Goal: Task Accomplishment & Management: Use online tool/utility

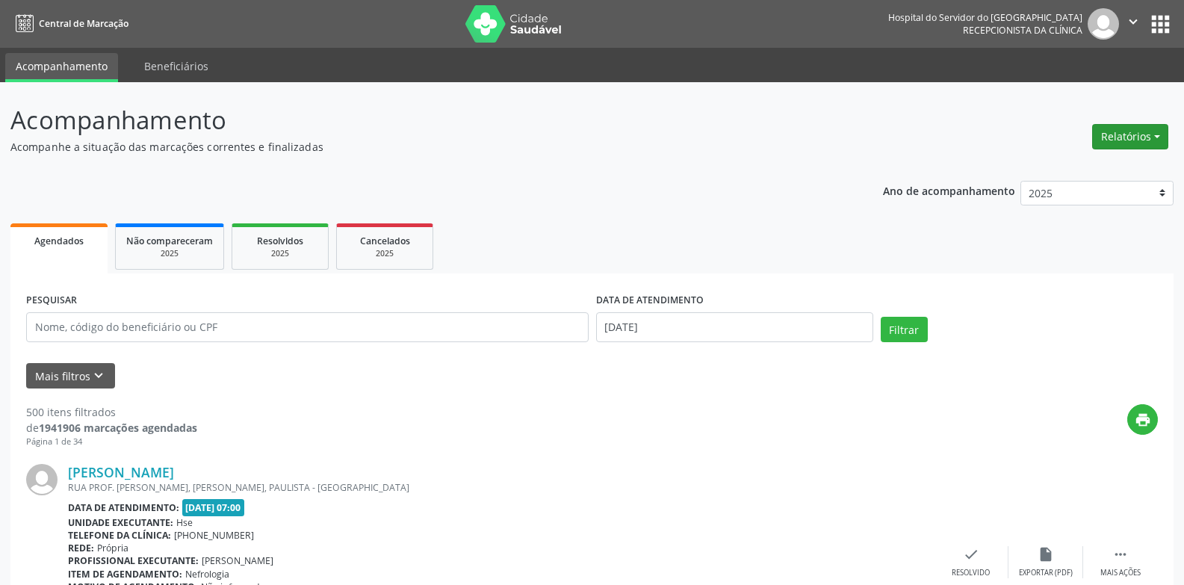
click at [1156, 131] on button "Relatórios" at bounding box center [1130, 136] width 76 height 25
click at [1070, 169] on link "Agendamentos" at bounding box center [1089, 168] width 161 height 21
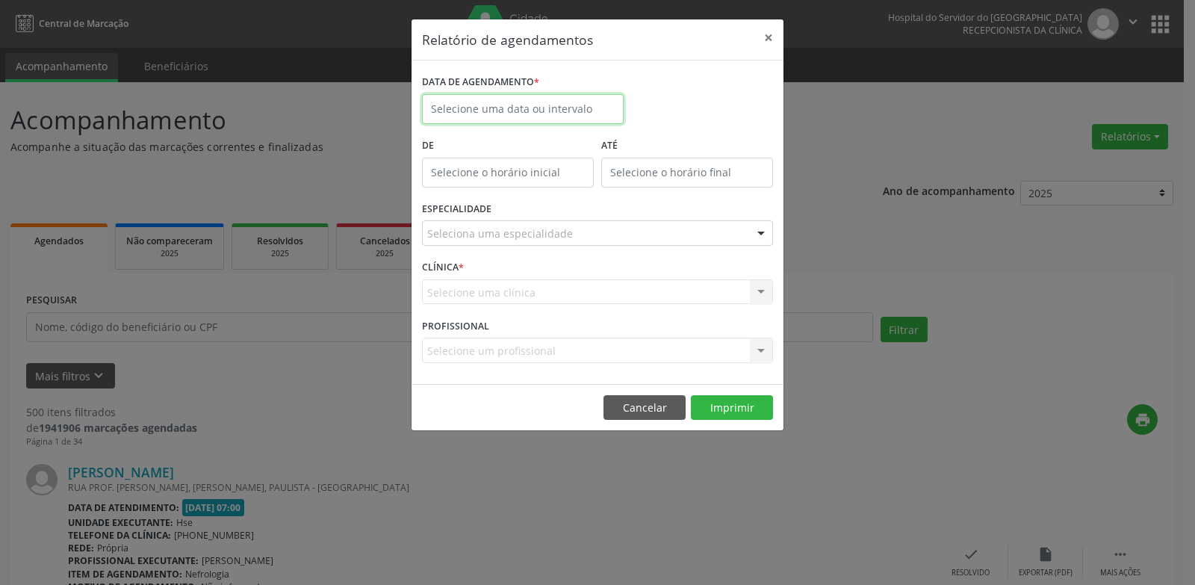
click at [561, 109] on input "text" at bounding box center [523, 109] width 202 height 30
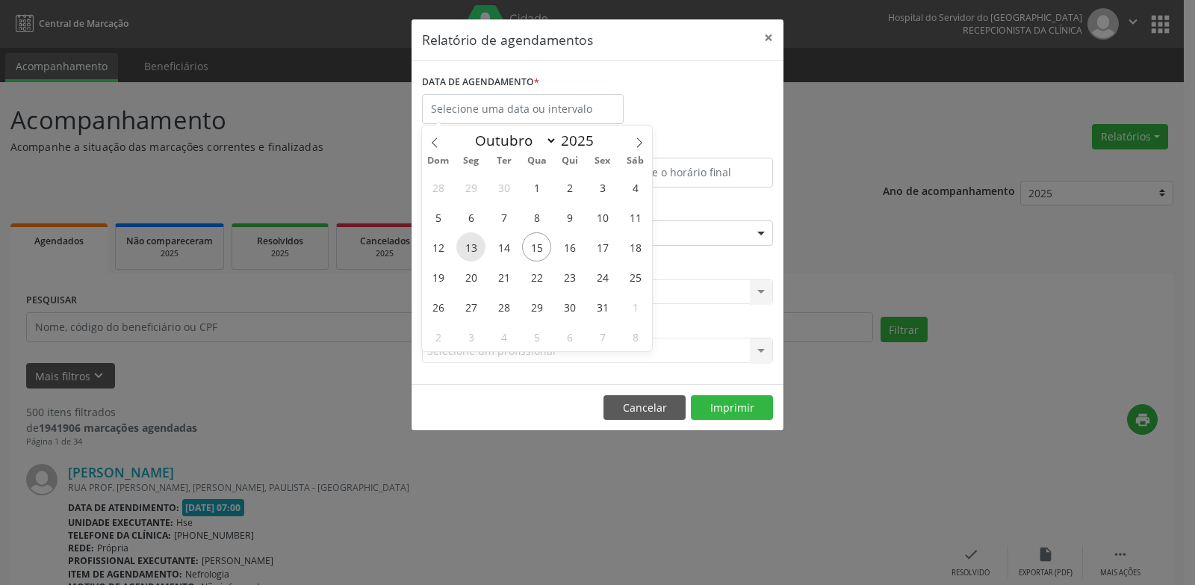
drag, startPoint x: 461, startPoint y: 253, endPoint x: 471, endPoint y: 252, distance: 9.8
click at [471, 252] on span "13" at bounding box center [471, 246] width 29 height 29
type input "[DATE]"
drag, startPoint x: 601, startPoint y: 243, endPoint x: 592, endPoint y: 226, distance: 19.1
click at [601, 243] on span "17" at bounding box center [602, 246] width 29 height 29
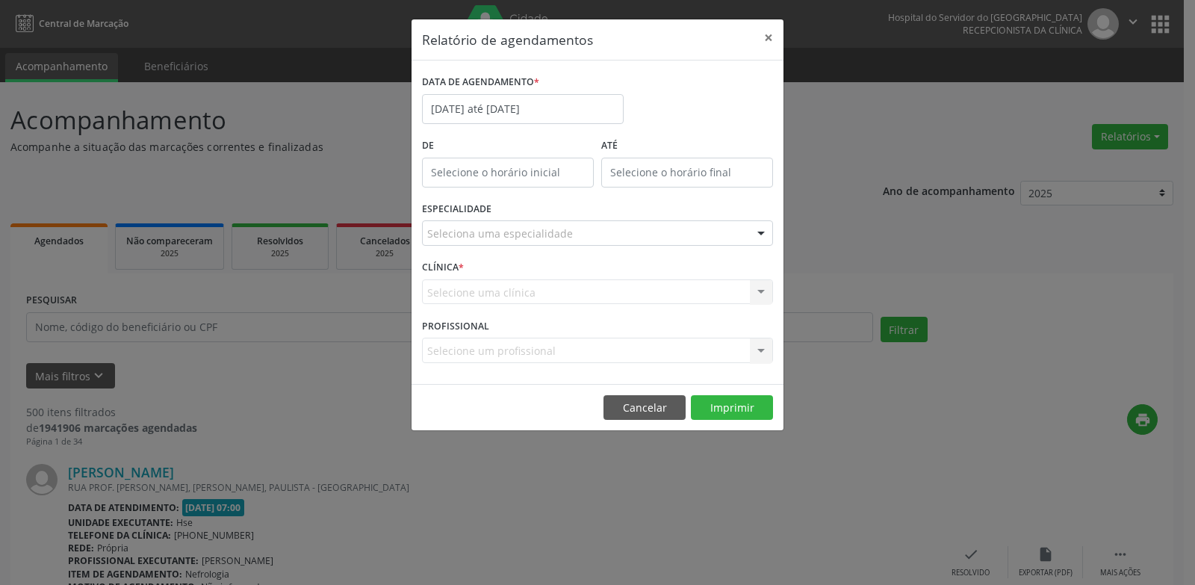
drag, startPoint x: 592, startPoint y: 226, endPoint x: 592, endPoint y: 236, distance: 9.7
click at [592, 226] on div "Seleciona uma especialidade" at bounding box center [597, 232] width 351 height 25
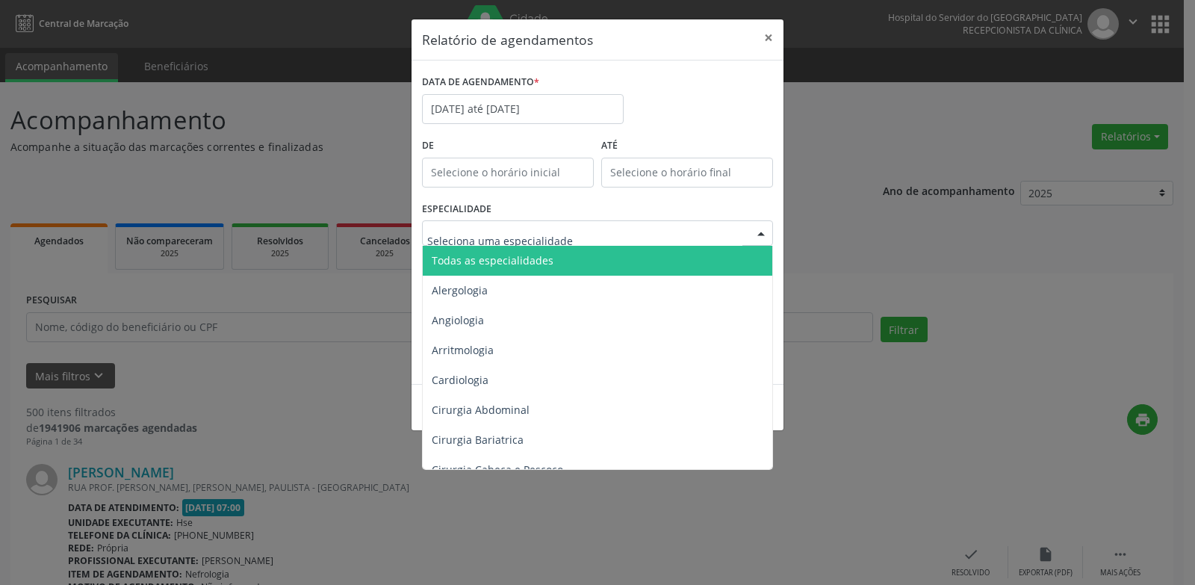
click at [600, 253] on span "Todas as especialidades" at bounding box center [599, 261] width 352 height 30
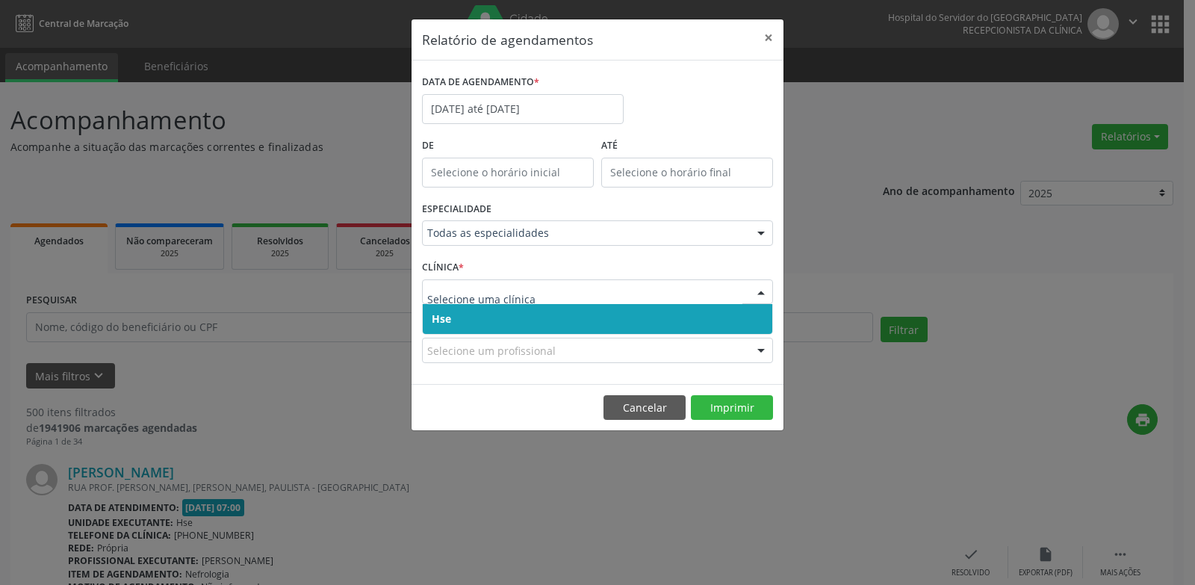
drag, startPoint x: 536, startPoint y: 291, endPoint x: 538, endPoint y: 322, distance: 30.7
click at [536, 315] on span "Hse" at bounding box center [598, 319] width 350 height 30
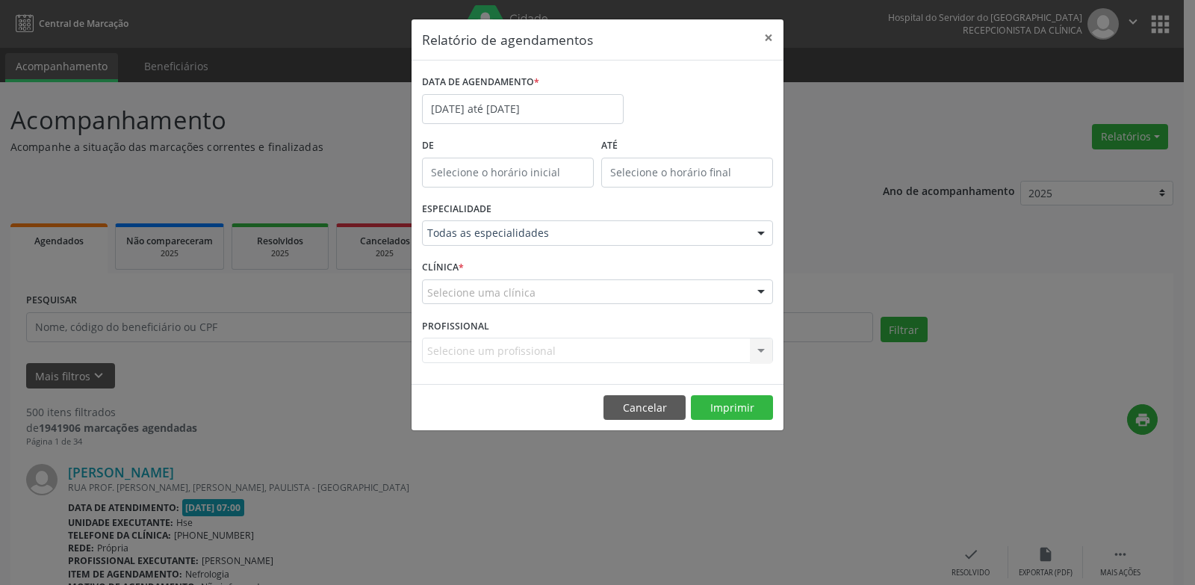
click at [536, 295] on div "Selecione uma clínica" at bounding box center [597, 291] width 351 height 25
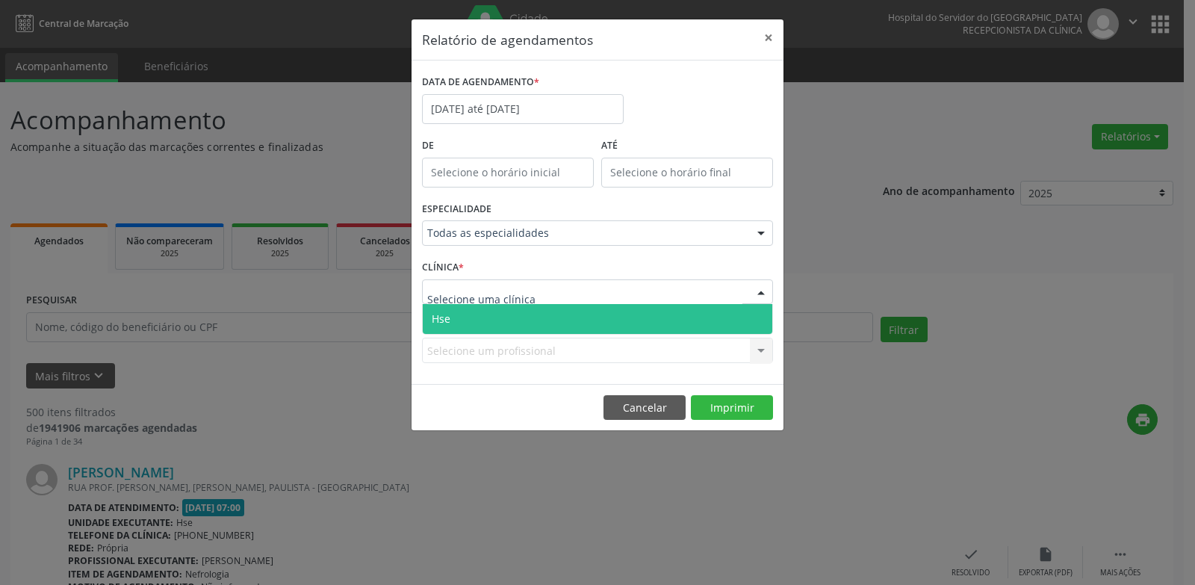
click at [534, 306] on span "Hse" at bounding box center [598, 319] width 350 height 30
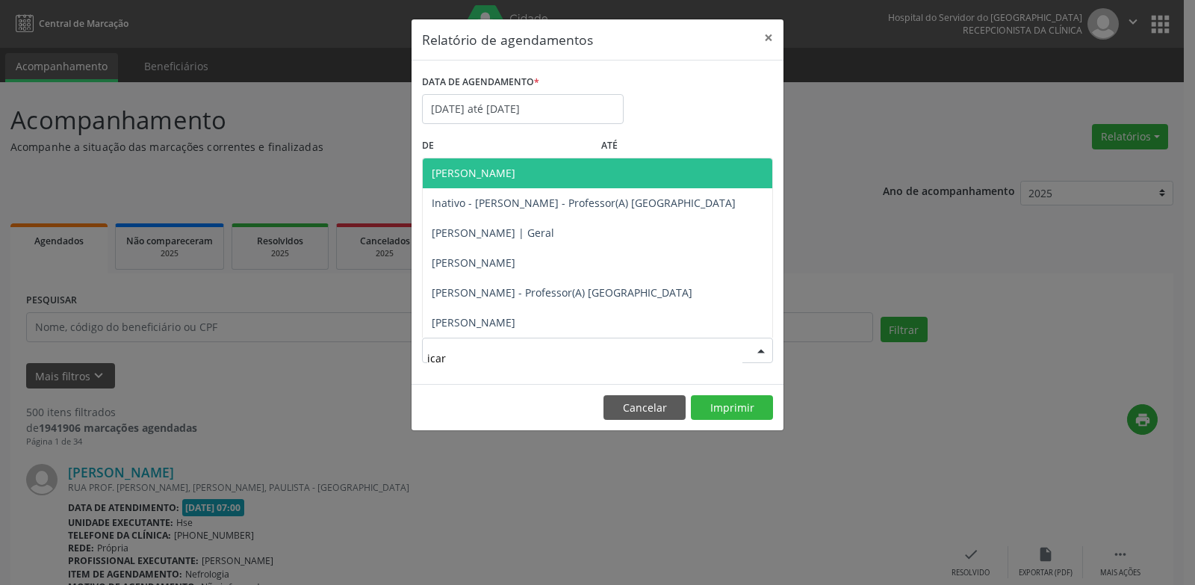
type input "icaro"
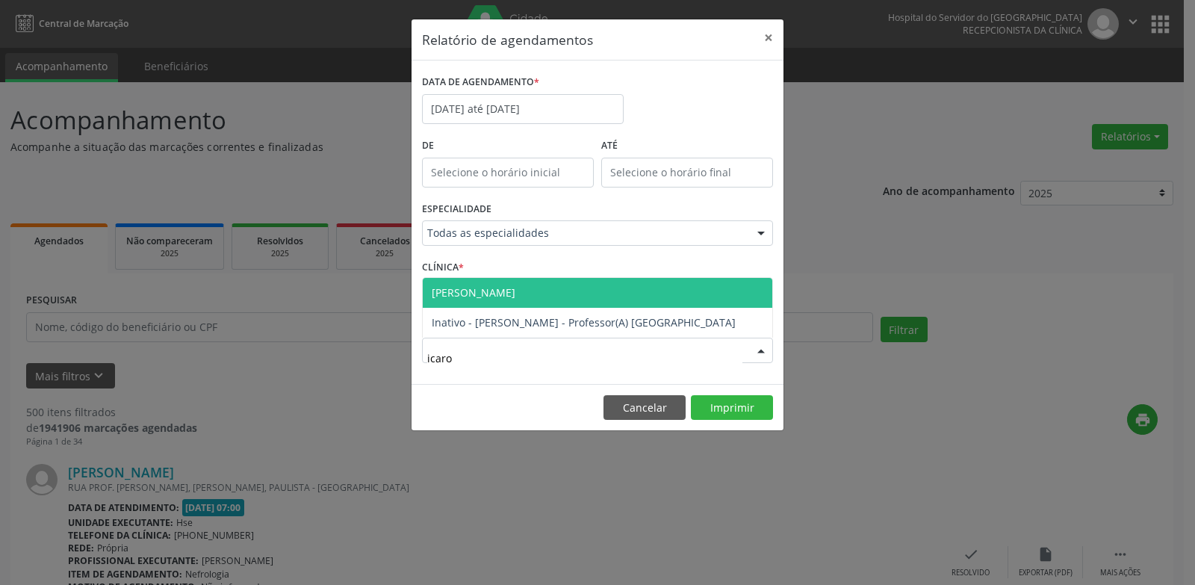
click at [507, 279] on span "[PERSON_NAME]" at bounding box center [598, 293] width 350 height 30
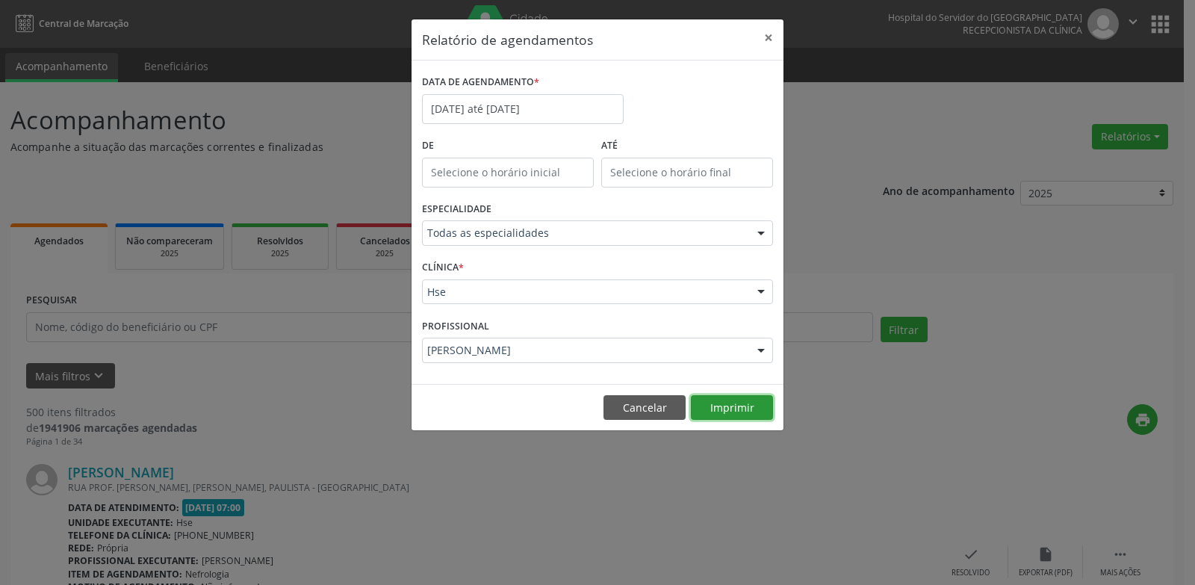
click at [743, 402] on button "Imprimir" at bounding box center [732, 407] width 82 height 25
drag, startPoint x: 483, startPoint y: 114, endPoint x: 477, endPoint y: 206, distance: 92.0
click at [480, 114] on input "[DATE] até [DATE]" at bounding box center [523, 109] width 202 height 30
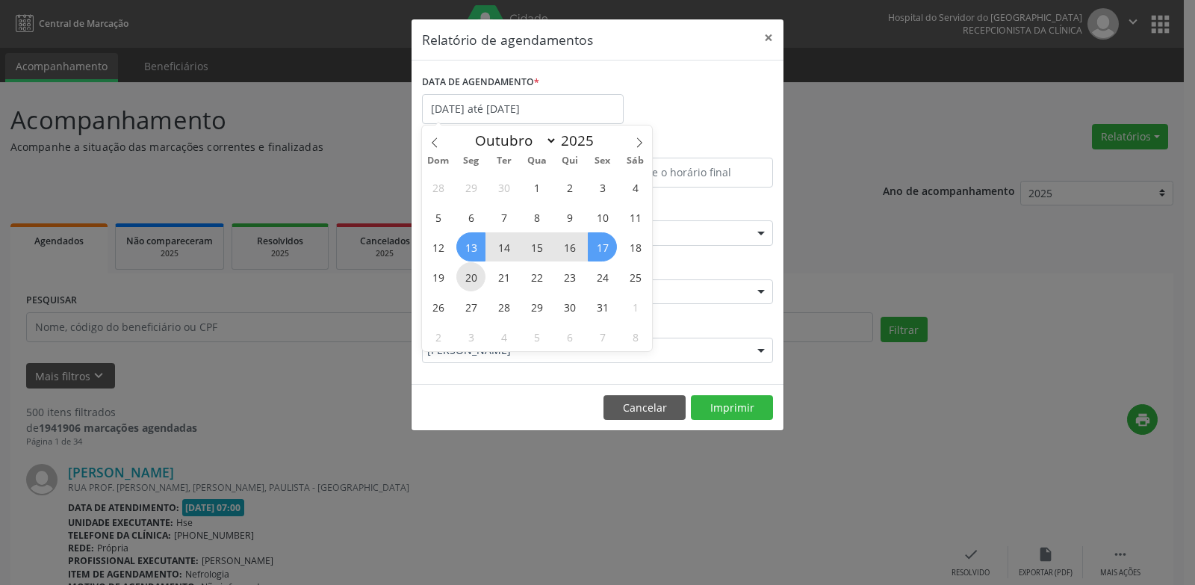
click at [477, 277] on span "20" at bounding box center [471, 276] width 29 height 29
type input "[DATE]"
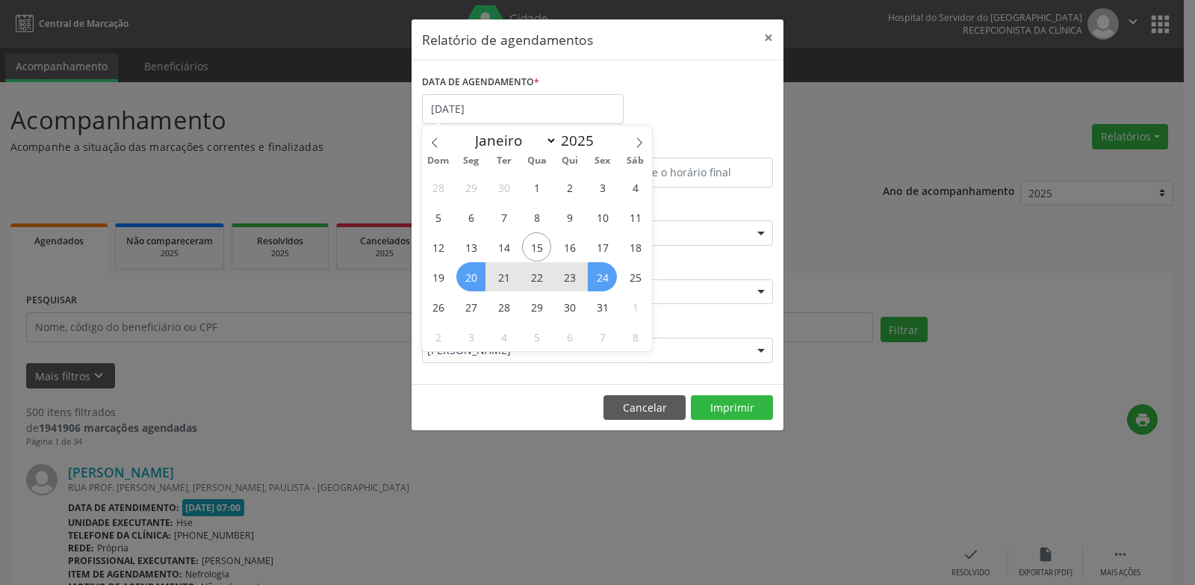
click at [605, 281] on span "24" at bounding box center [602, 276] width 29 height 29
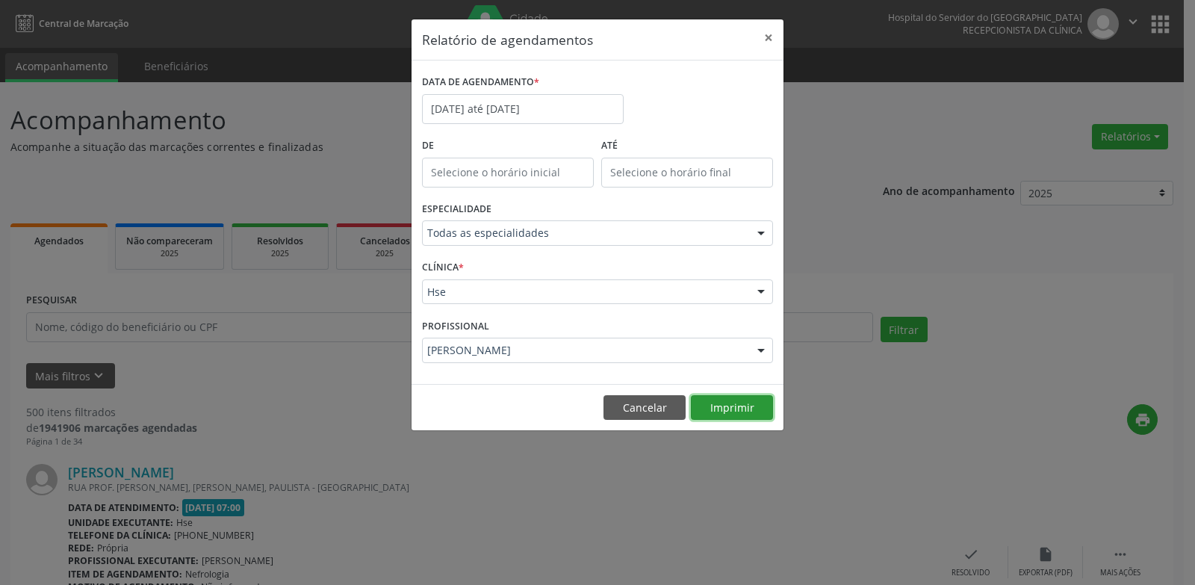
click at [724, 406] on button "Imprimir" at bounding box center [732, 407] width 82 height 25
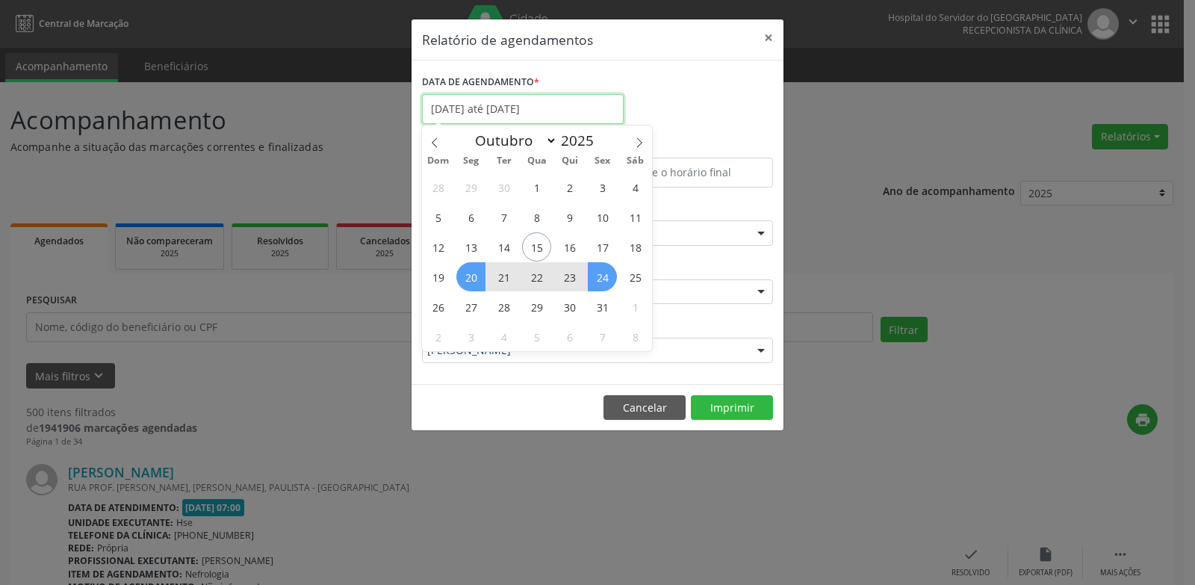
click at [551, 107] on input "[DATE] até [DATE]" at bounding box center [523, 109] width 202 height 30
click at [640, 140] on icon at bounding box center [639, 142] width 10 height 10
select select "10"
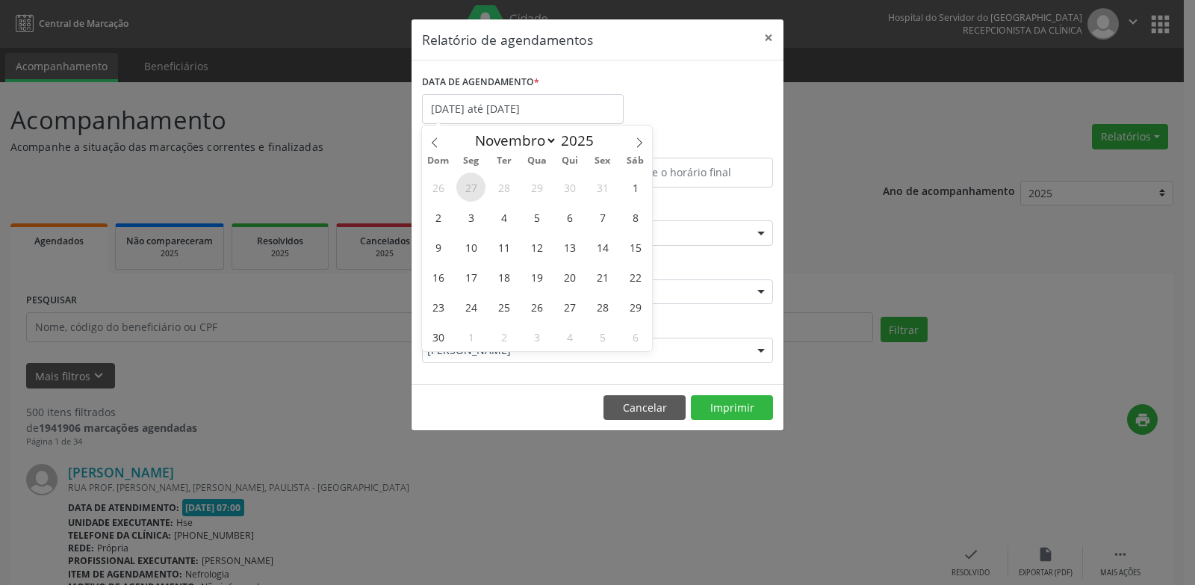
click at [471, 194] on span "27" at bounding box center [471, 187] width 29 height 29
type input "[DATE]"
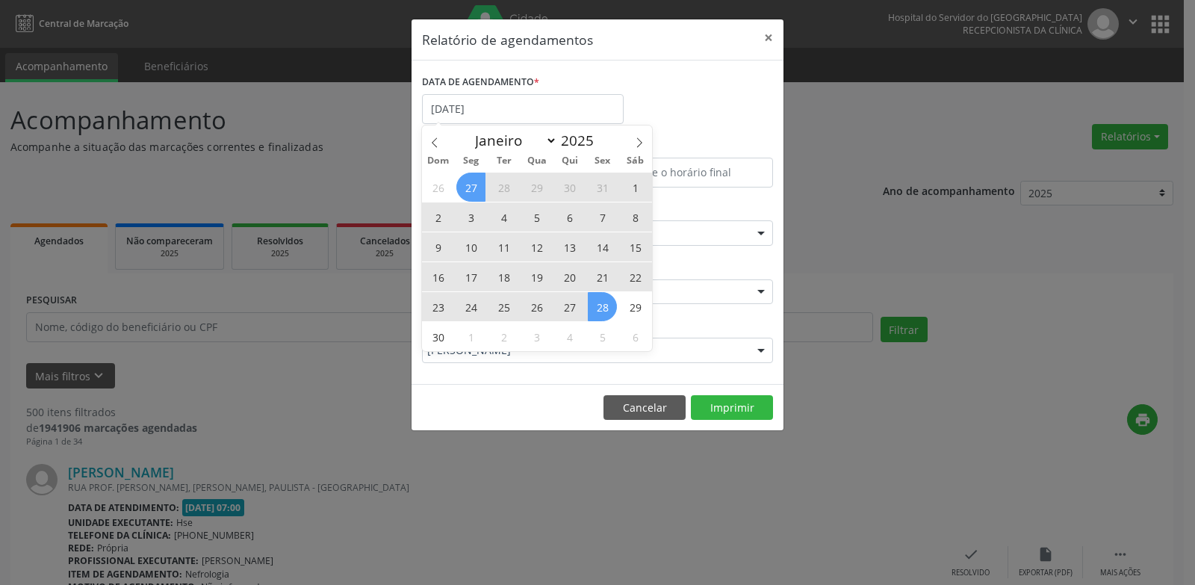
click at [600, 308] on span "28" at bounding box center [602, 306] width 29 height 29
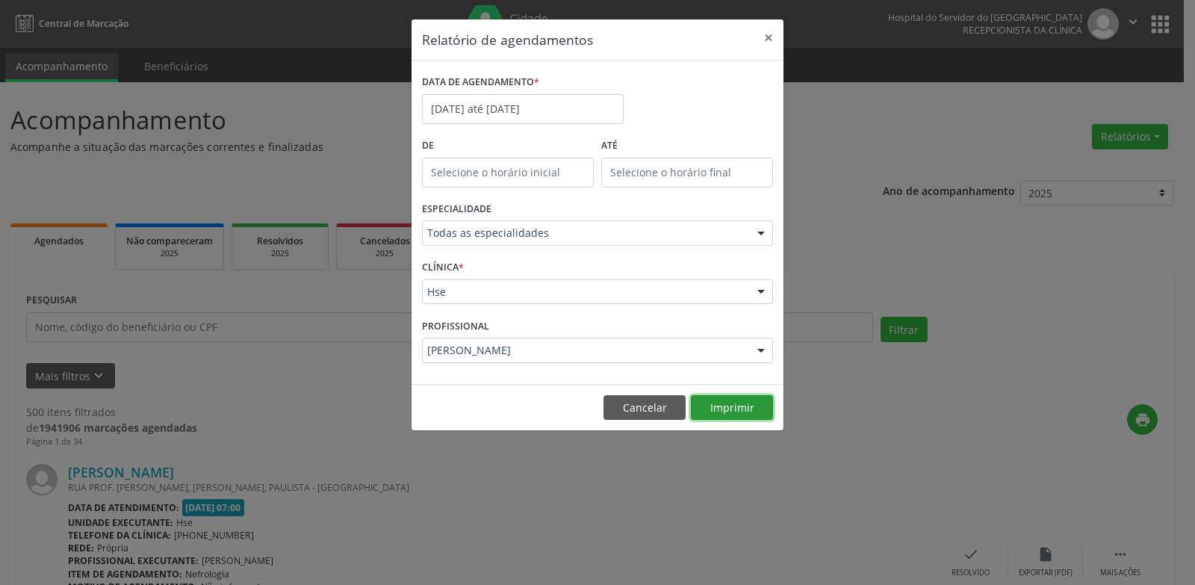
click at [733, 415] on button "Imprimir" at bounding box center [732, 407] width 82 height 25
drag, startPoint x: 633, startPoint y: 409, endPoint x: 663, endPoint y: 394, distance: 33.8
click at [634, 409] on button "Cancelar" at bounding box center [645, 407] width 82 height 25
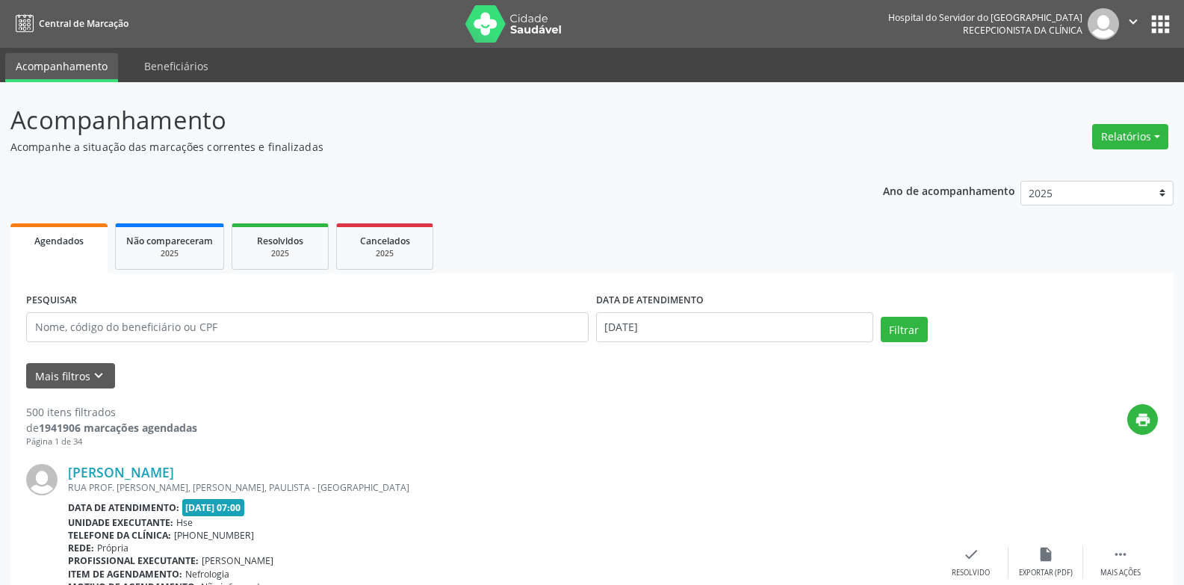
drag, startPoint x: 1146, startPoint y: 136, endPoint x: 1139, endPoint y: 155, distance: 20.6
click at [1146, 137] on button "Relatórios" at bounding box center [1130, 136] width 76 height 25
click at [1138, 156] on ul "Agendamentos Procedimentos realizados" at bounding box center [1089, 179] width 162 height 54
click at [1080, 160] on link "Agendamentos" at bounding box center [1089, 168] width 161 height 21
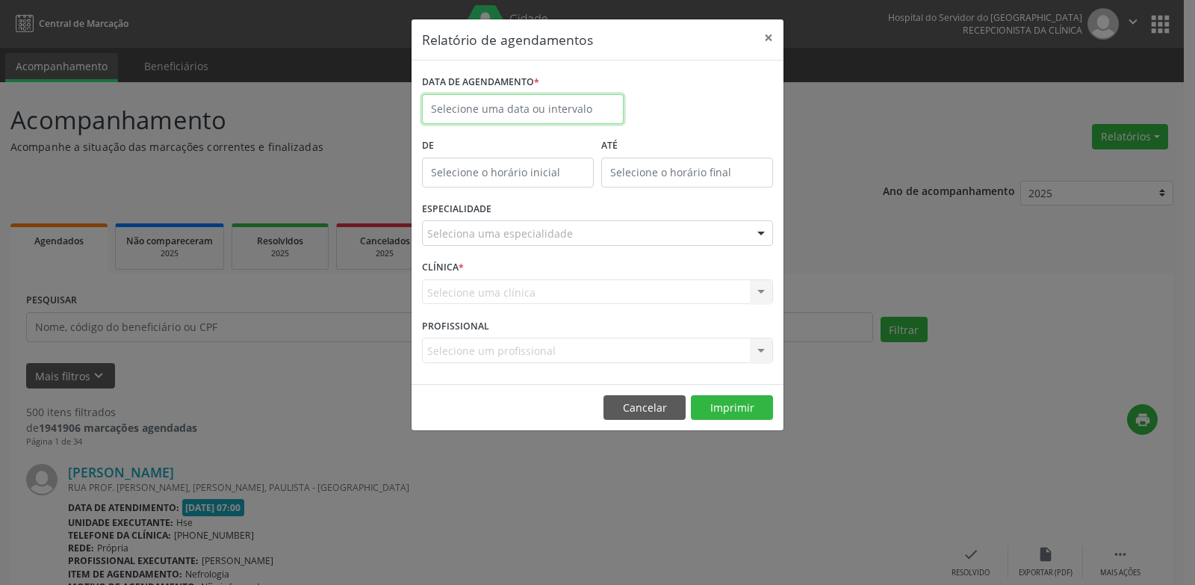
click at [483, 111] on input "text" at bounding box center [523, 109] width 202 height 30
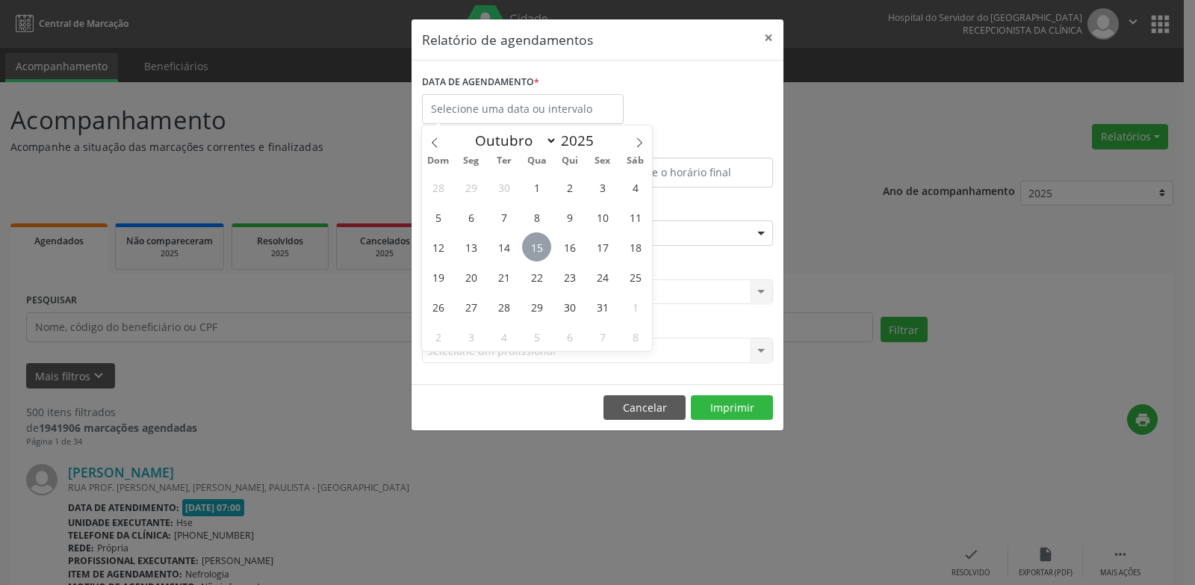
click at [536, 255] on span "15" at bounding box center [536, 246] width 29 height 29
type input "[DATE]"
click at [541, 248] on span "15" at bounding box center [536, 246] width 29 height 29
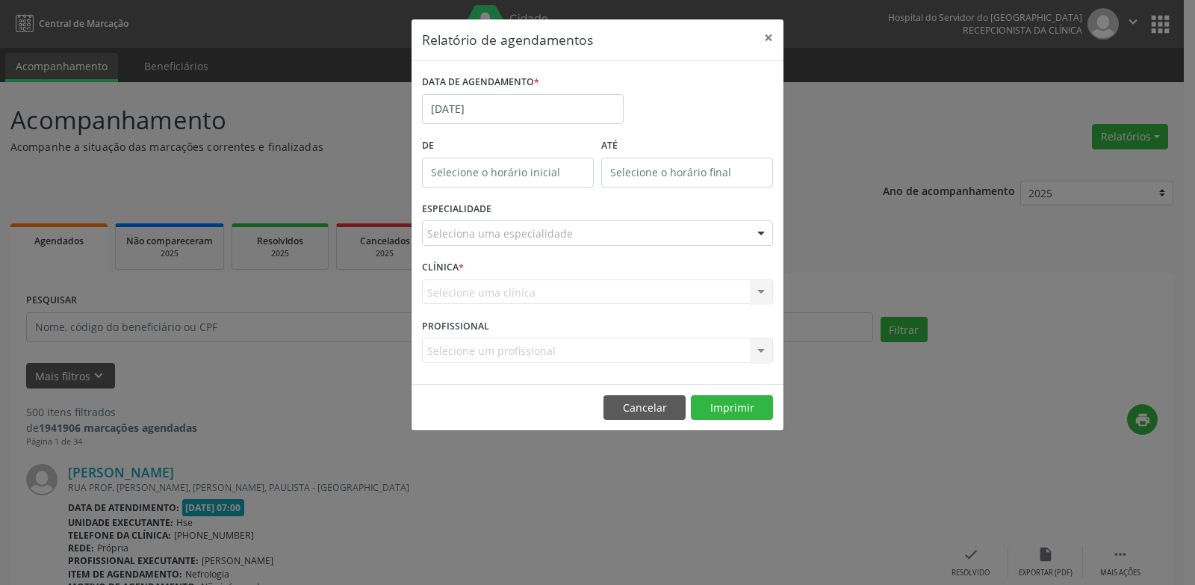
click at [541, 246] on div "ESPECIALIDADE Seleciona uma especialidade Todas as especialidades Alergologia A…" at bounding box center [597, 227] width 359 height 58
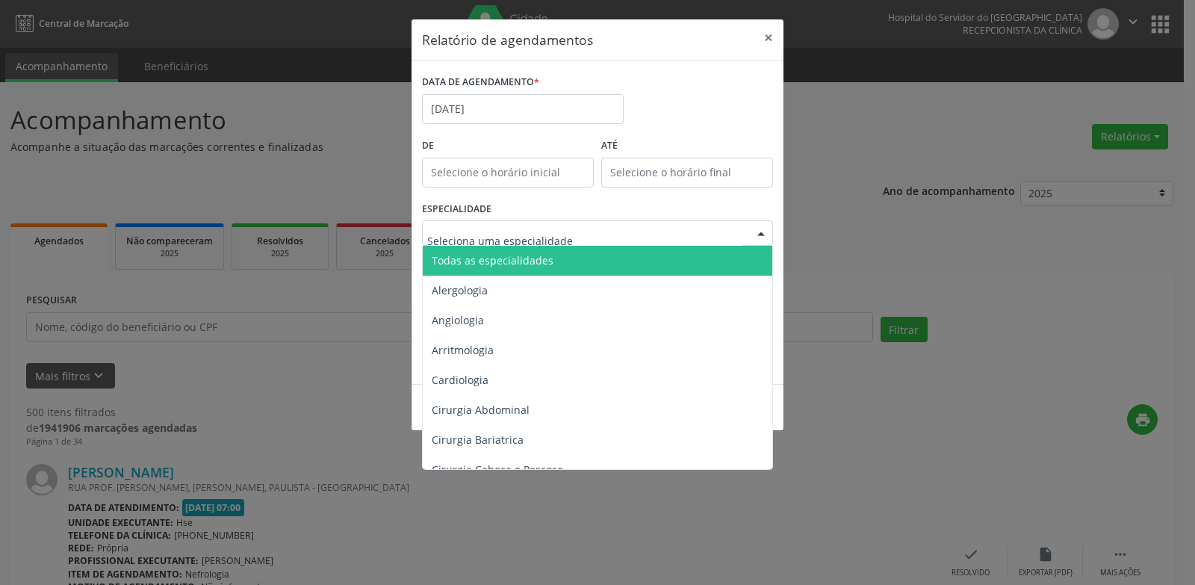
click at [550, 262] on span "Todas as especialidades" at bounding box center [599, 261] width 352 height 30
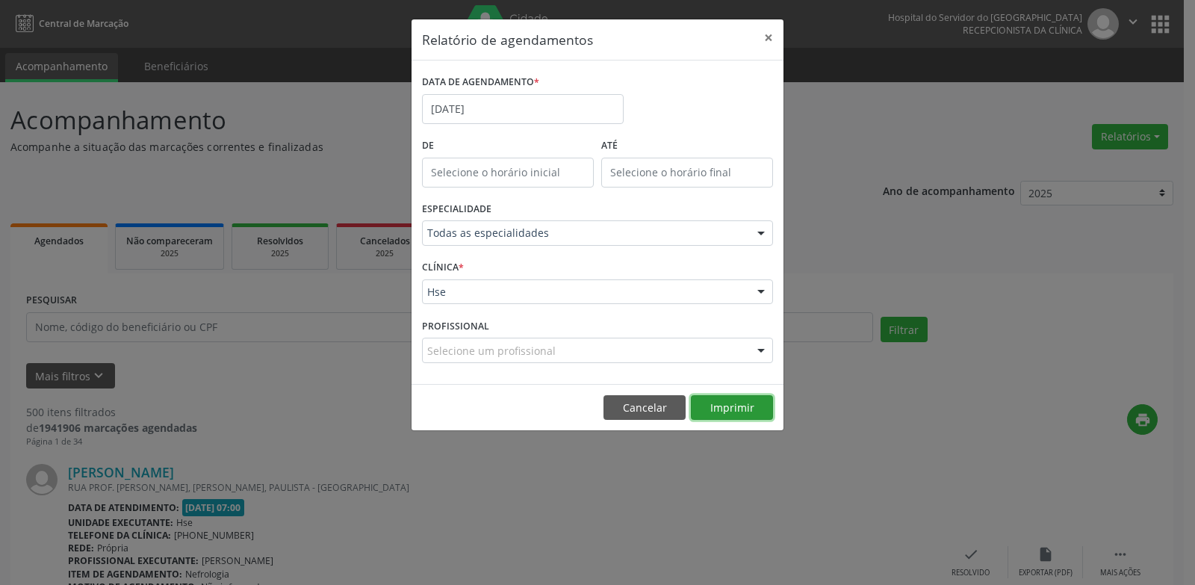
click at [743, 417] on button "Imprimir" at bounding box center [732, 407] width 82 height 25
drag, startPoint x: 575, startPoint y: 112, endPoint x: 572, endPoint y: 140, distance: 27.8
click at [575, 112] on input "[DATE]" at bounding box center [523, 109] width 202 height 30
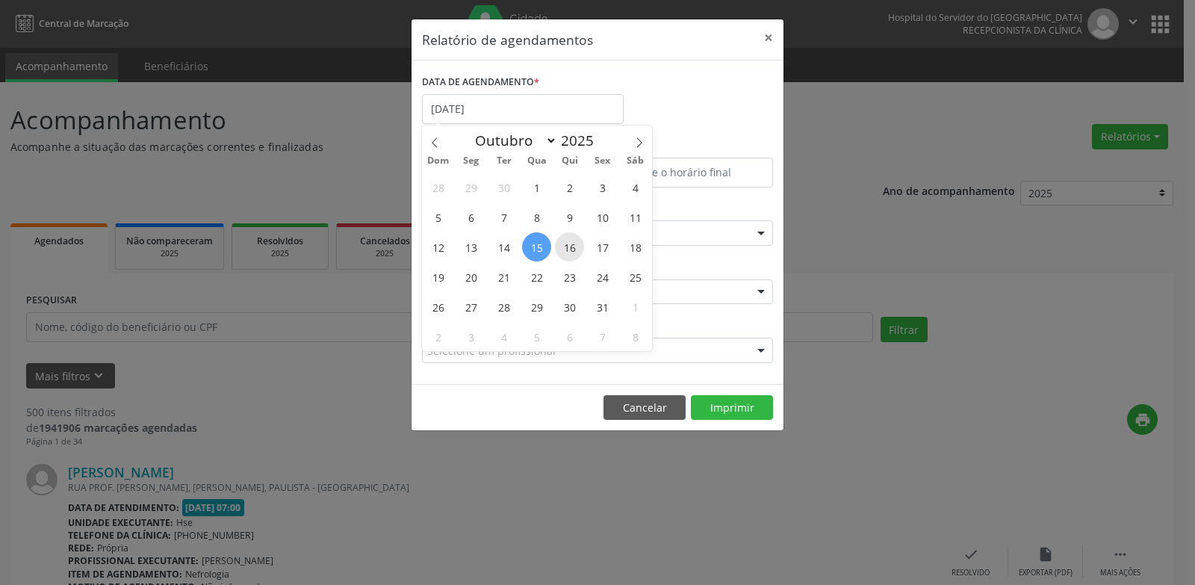
click at [566, 238] on span "16" at bounding box center [569, 246] width 29 height 29
type input "[DATE]"
click at [566, 238] on span "16" at bounding box center [569, 246] width 29 height 29
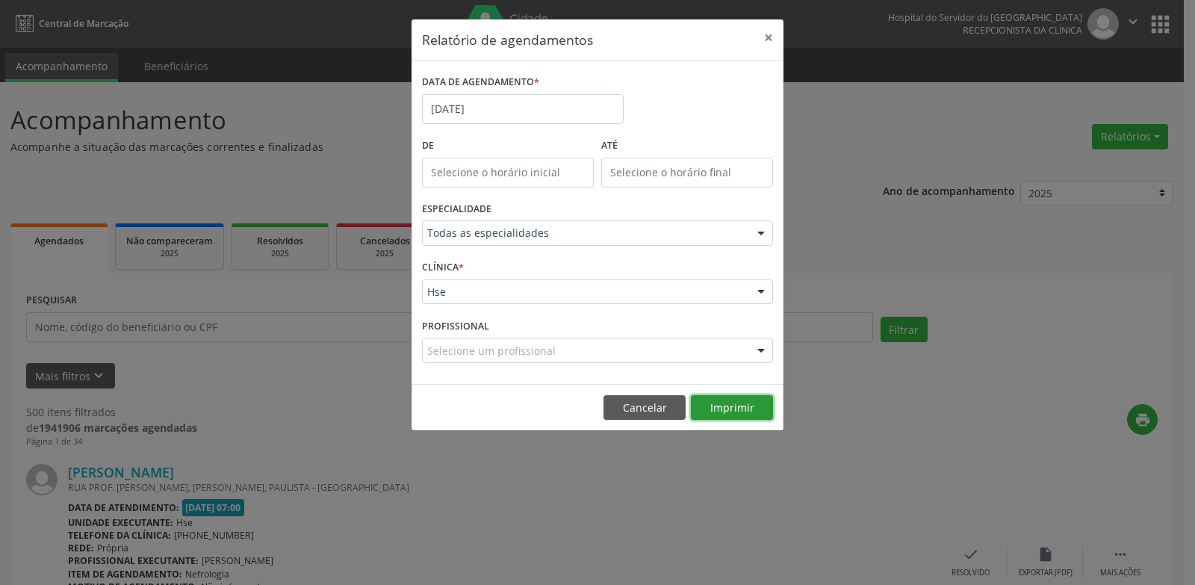
click at [724, 409] on button "Imprimir" at bounding box center [732, 407] width 82 height 25
click at [739, 411] on button "Imprimir" at bounding box center [732, 407] width 82 height 25
